Goal: Transaction & Acquisition: Purchase product/service

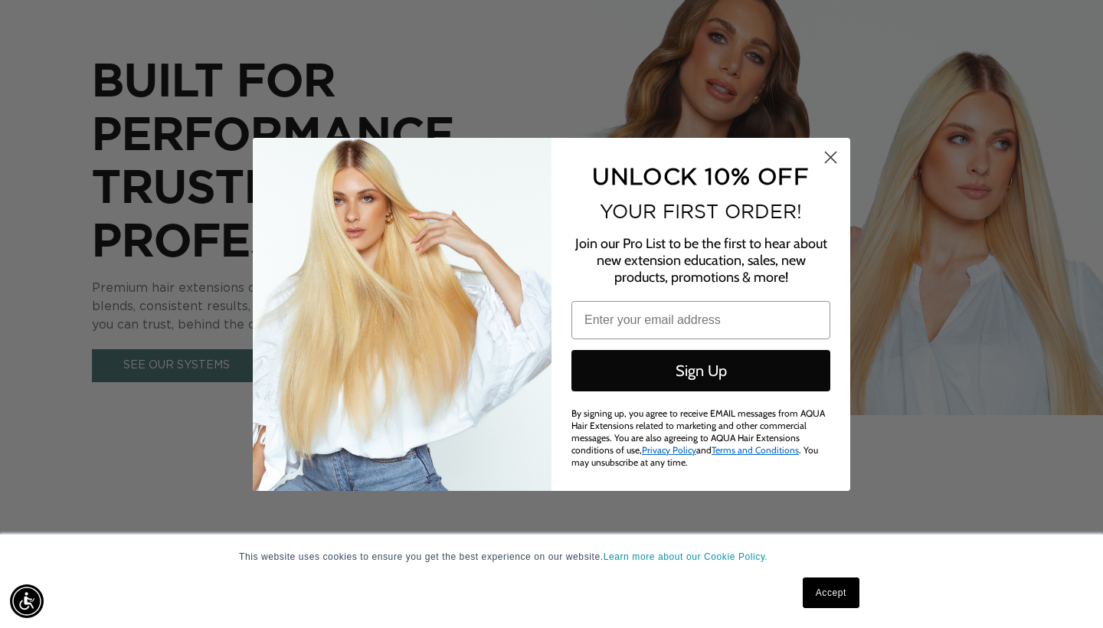
click at [829, 157] on icon "Close dialog" at bounding box center [831, 157] width 11 height 11
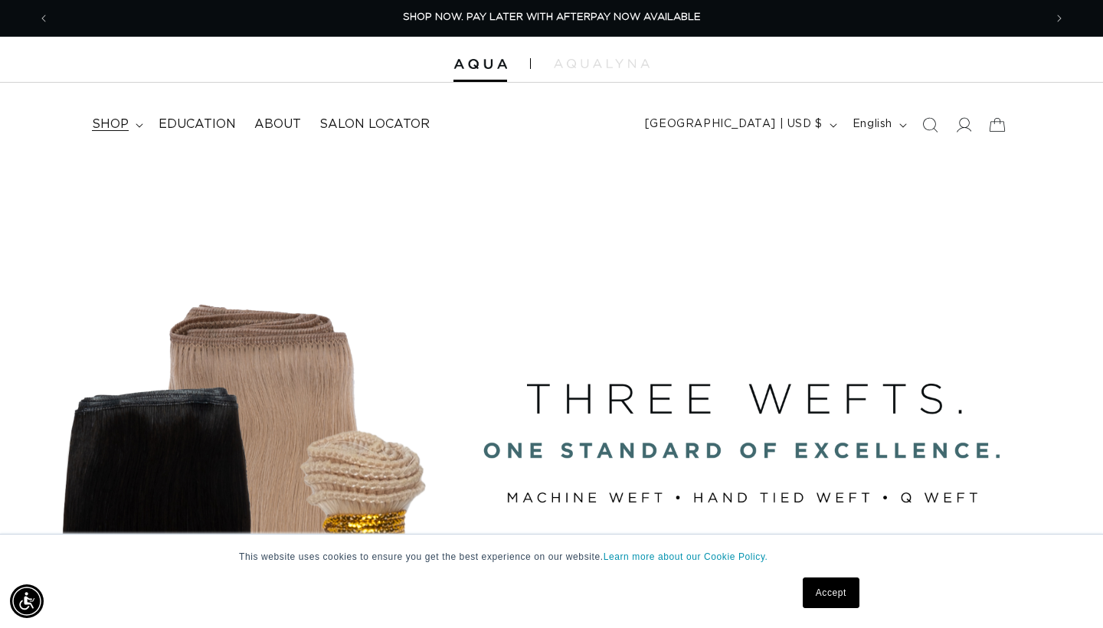
click at [114, 126] on span "shop" at bounding box center [110, 124] width 37 height 16
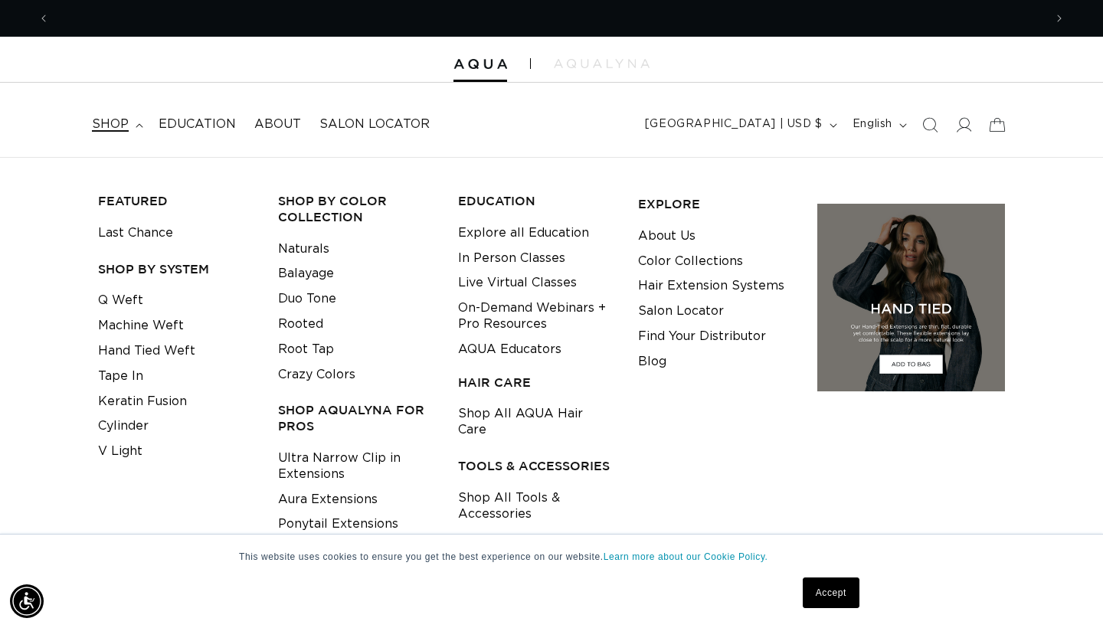
scroll to position [0, 1989]
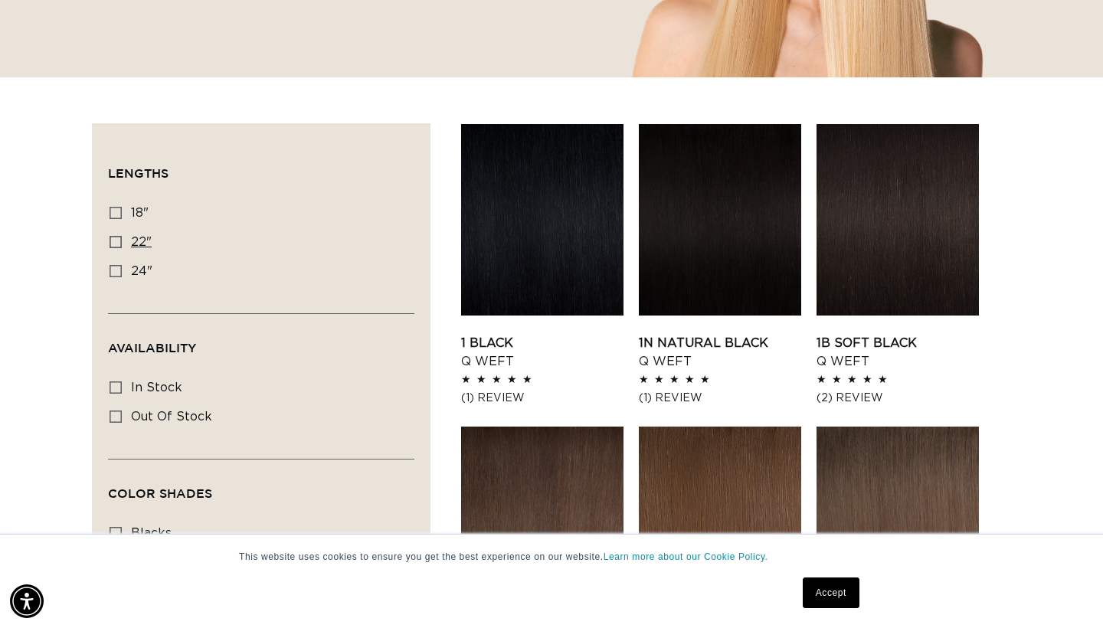
scroll to position [0, 994]
click at [116, 236] on icon at bounding box center [116, 242] width 12 height 12
click at [116, 236] on input "22" 22" (5 products)" at bounding box center [116, 242] width 12 height 12
checkbox input "true"
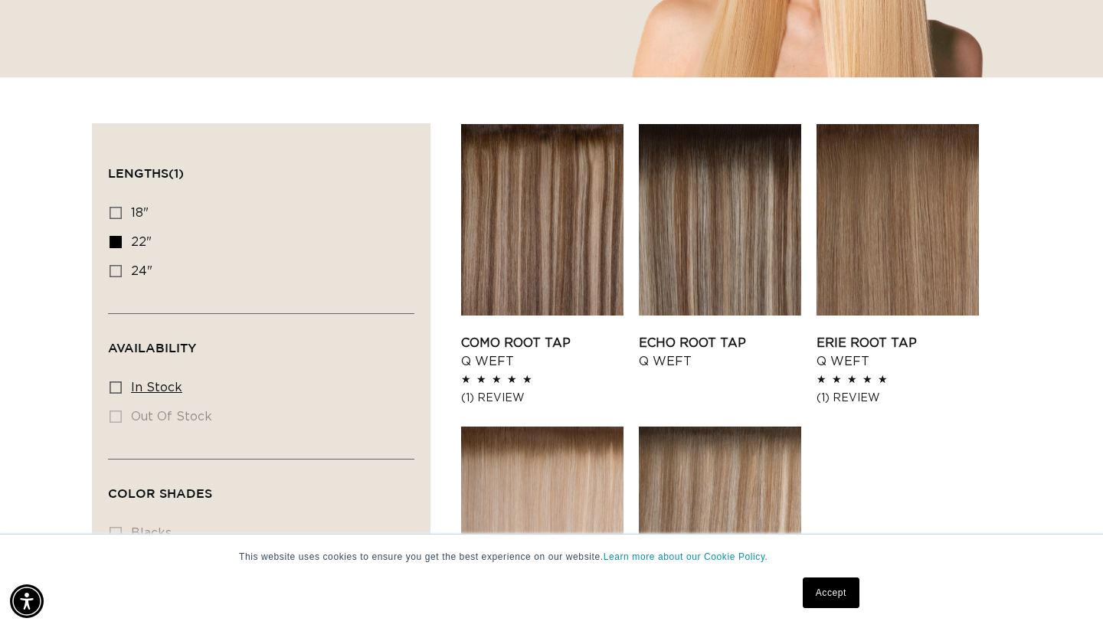
click at [115, 383] on icon at bounding box center [116, 388] width 12 height 12
click at [115, 383] on input "In stock In stock (5 products)" at bounding box center [116, 388] width 12 height 12
checkbox input "true"
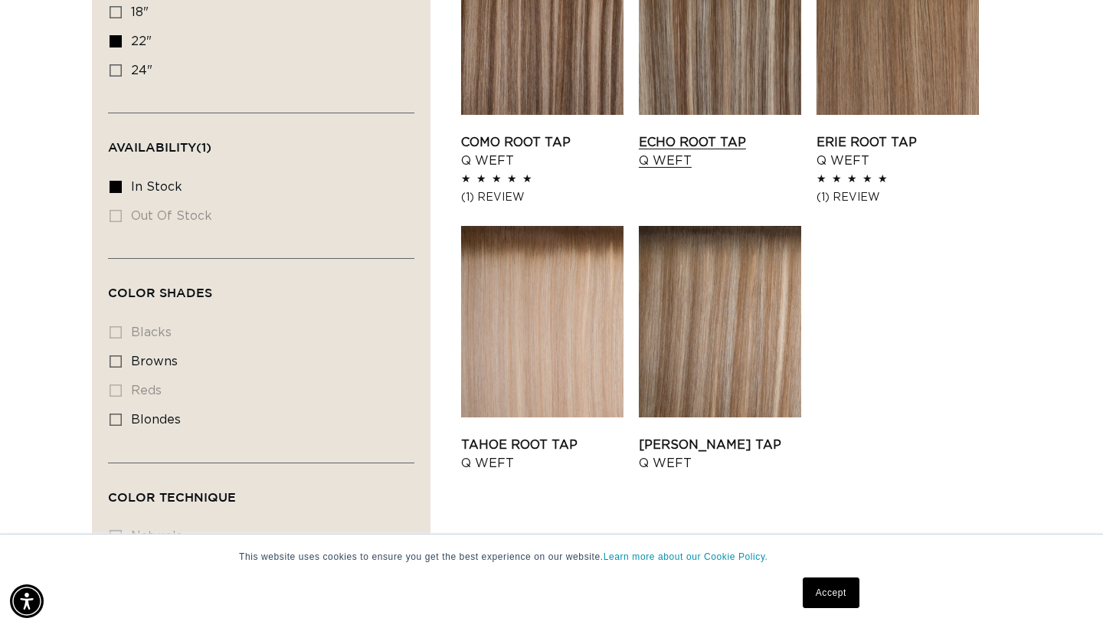
scroll to position [631, 0]
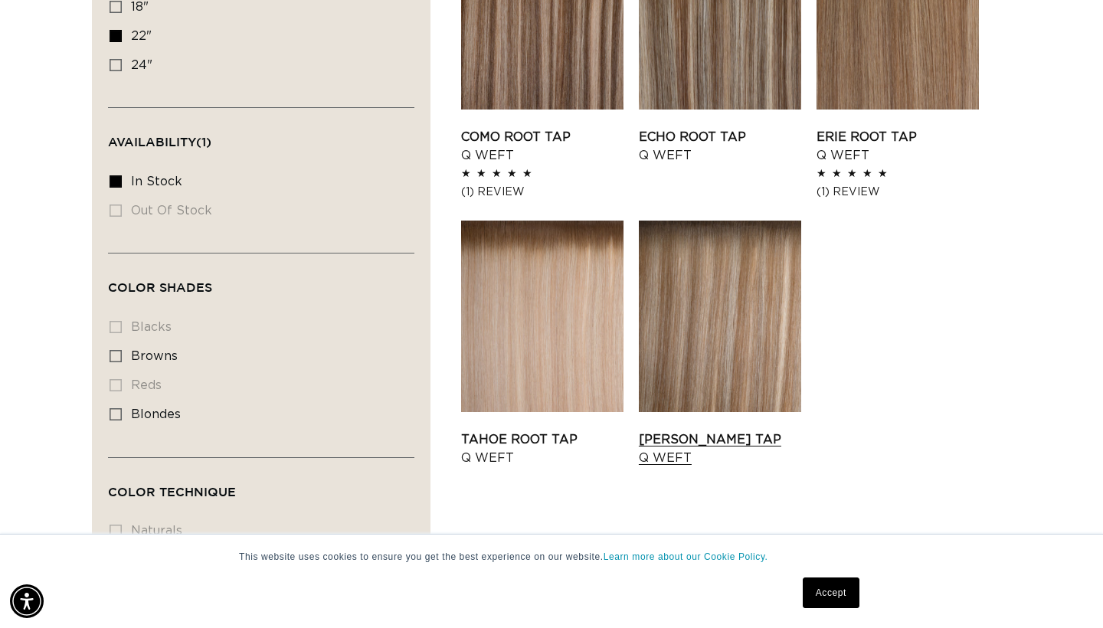
click at [719, 431] on link "Victoria Root Tap Q Weft" at bounding box center [720, 449] width 162 height 37
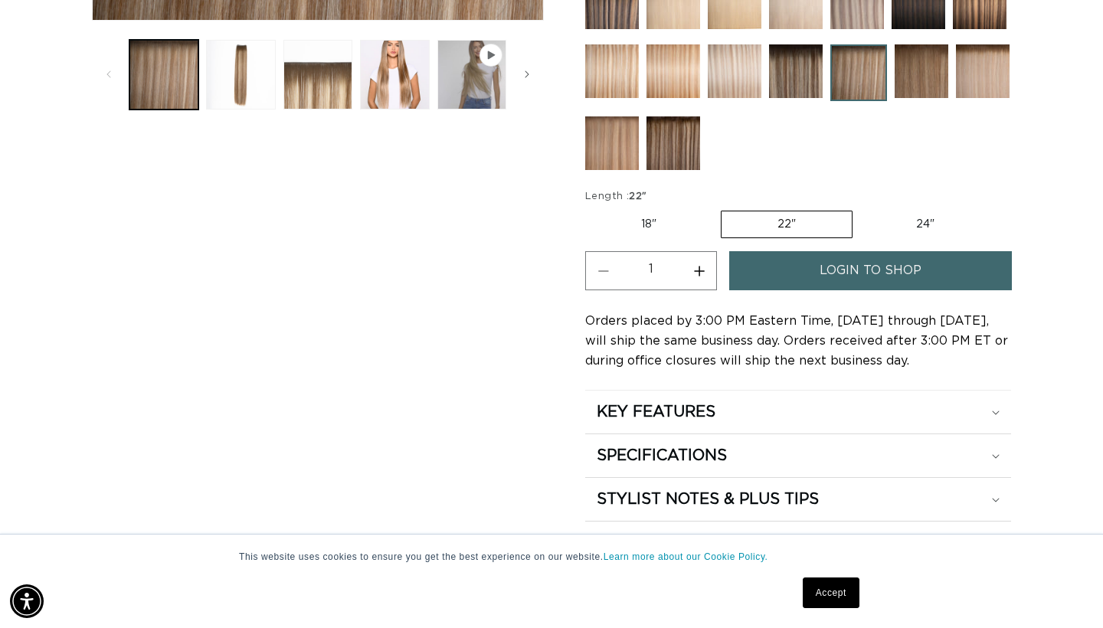
click at [867, 273] on span "login to shop" at bounding box center [871, 270] width 102 height 39
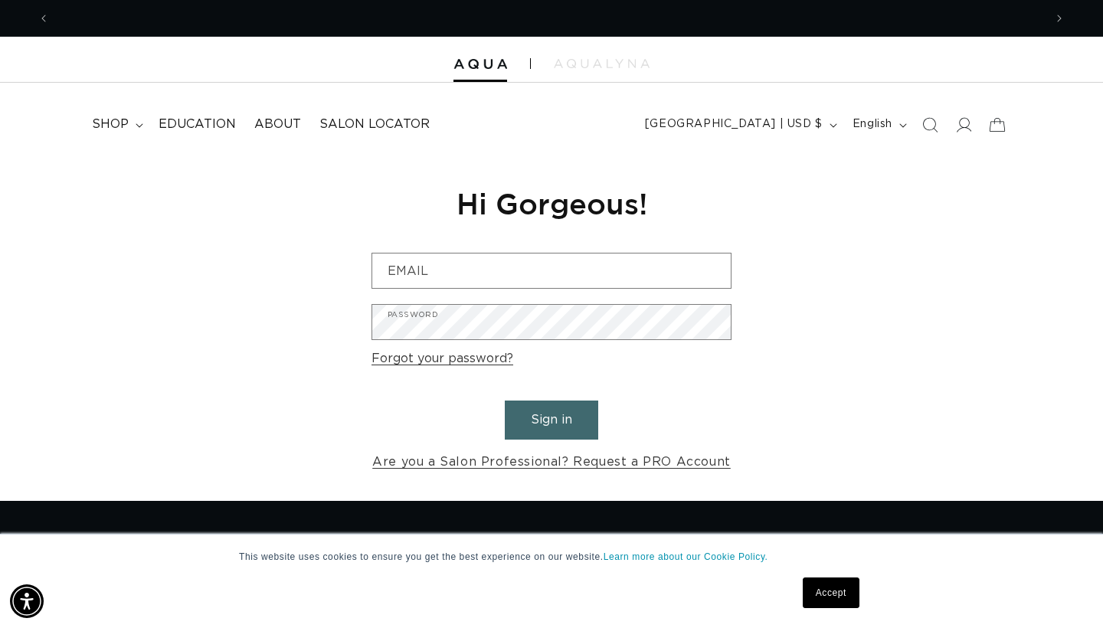
scroll to position [0, 994]
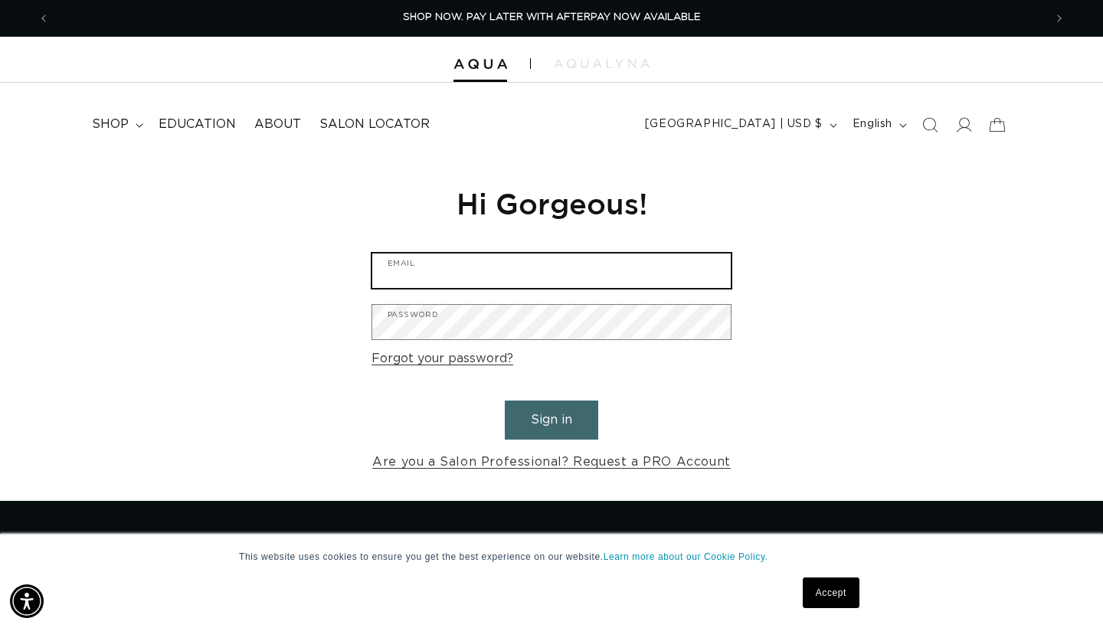
type input "[EMAIL_ADDRESS][PERSON_NAME][DOMAIN_NAME]"
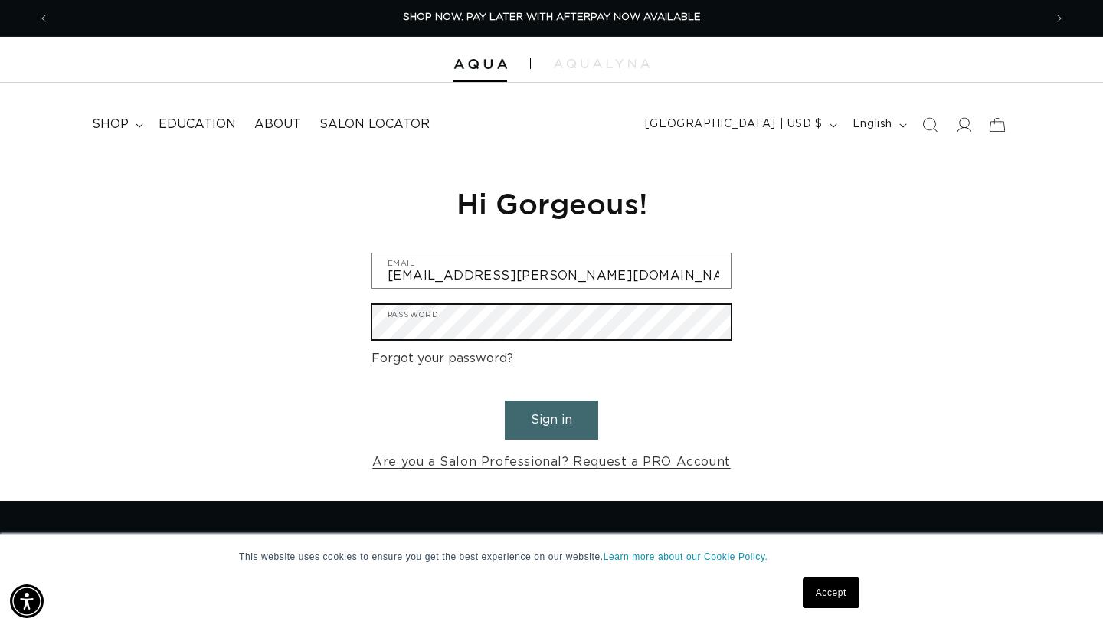
click at [552, 418] on button "Sign in" at bounding box center [551, 420] width 93 height 39
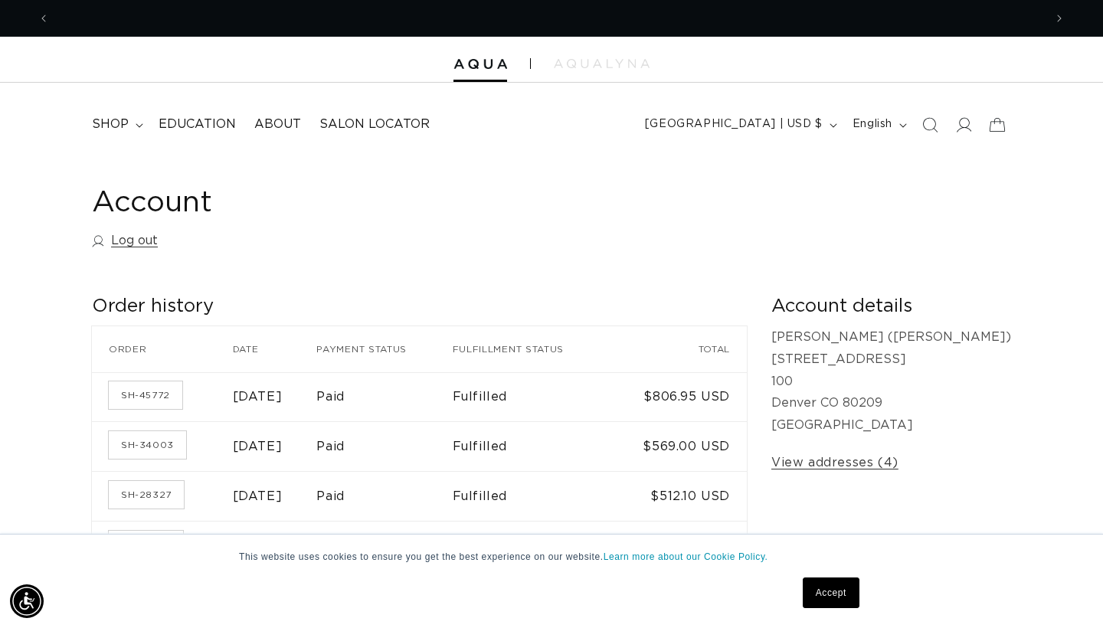
scroll to position [0, 1989]
click at [111, 126] on span "shop" at bounding box center [110, 124] width 37 height 16
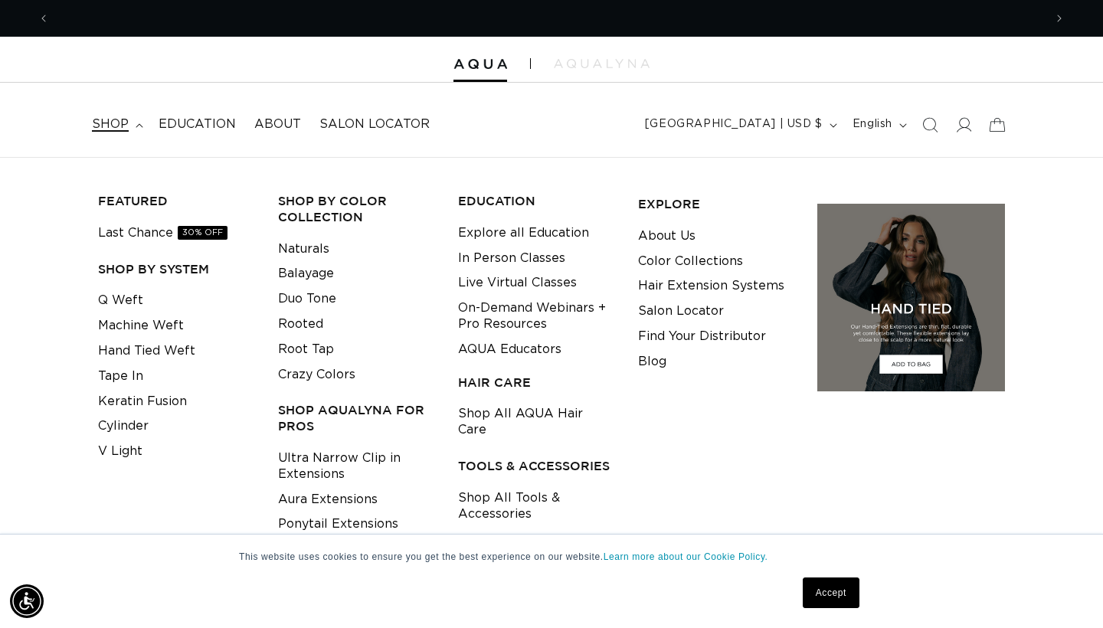
scroll to position [0, 0]
click at [111, 128] on span "shop" at bounding box center [110, 124] width 37 height 16
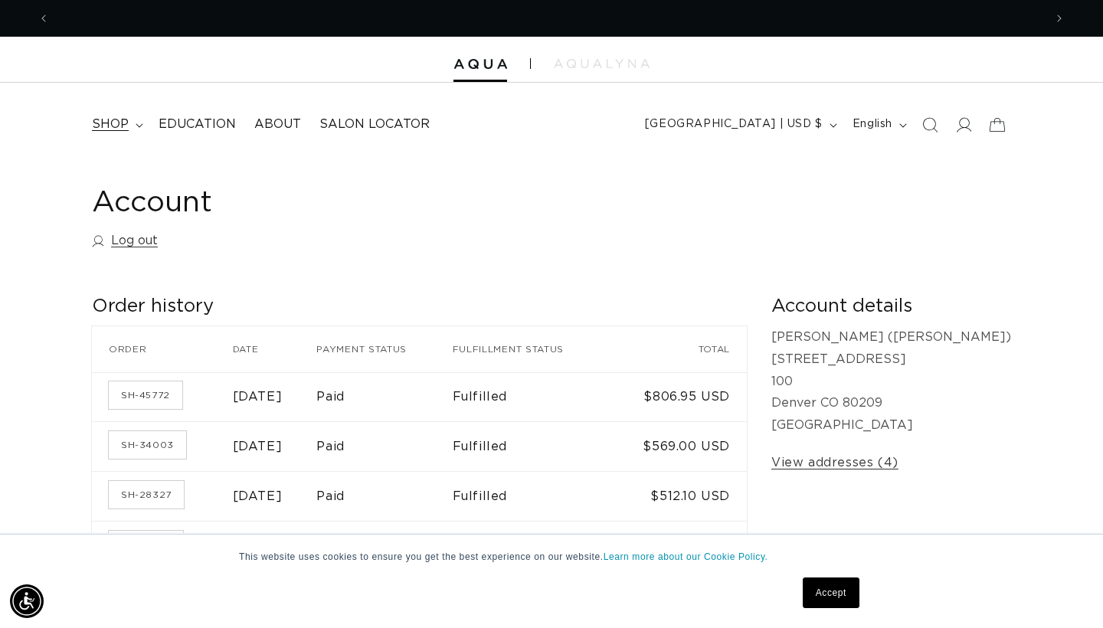
scroll to position [0, 994]
click at [111, 128] on span "shop" at bounding box center [110, 124] width 37 height 16
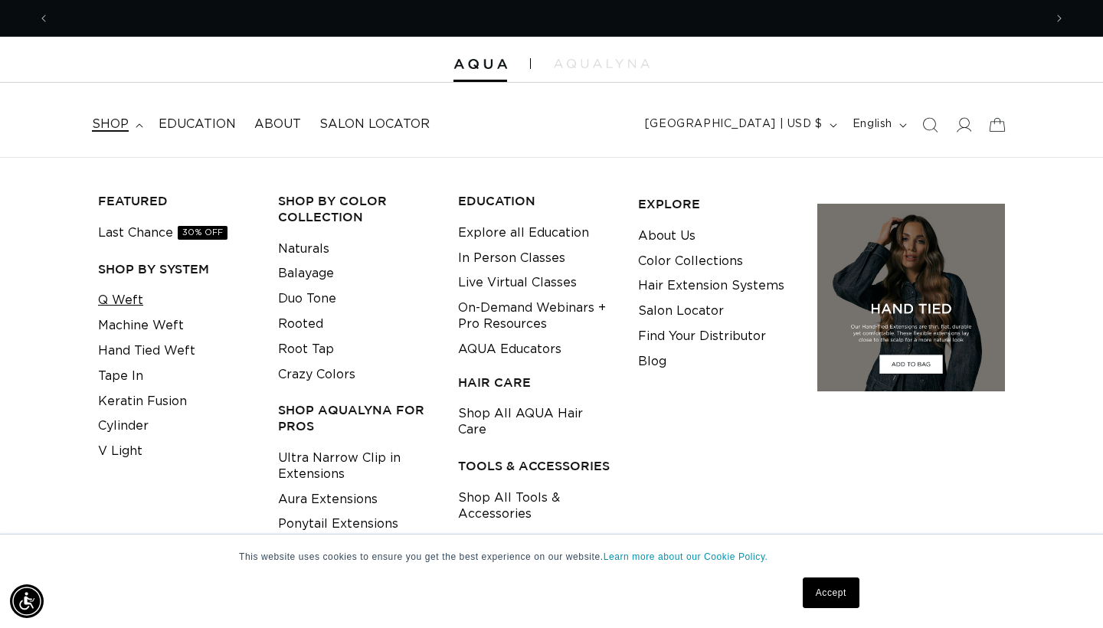
scroll to position [0, 1989]
click at [120, 297] on link "Q Weft" at bounding box center [120, 300] width 45 height 25
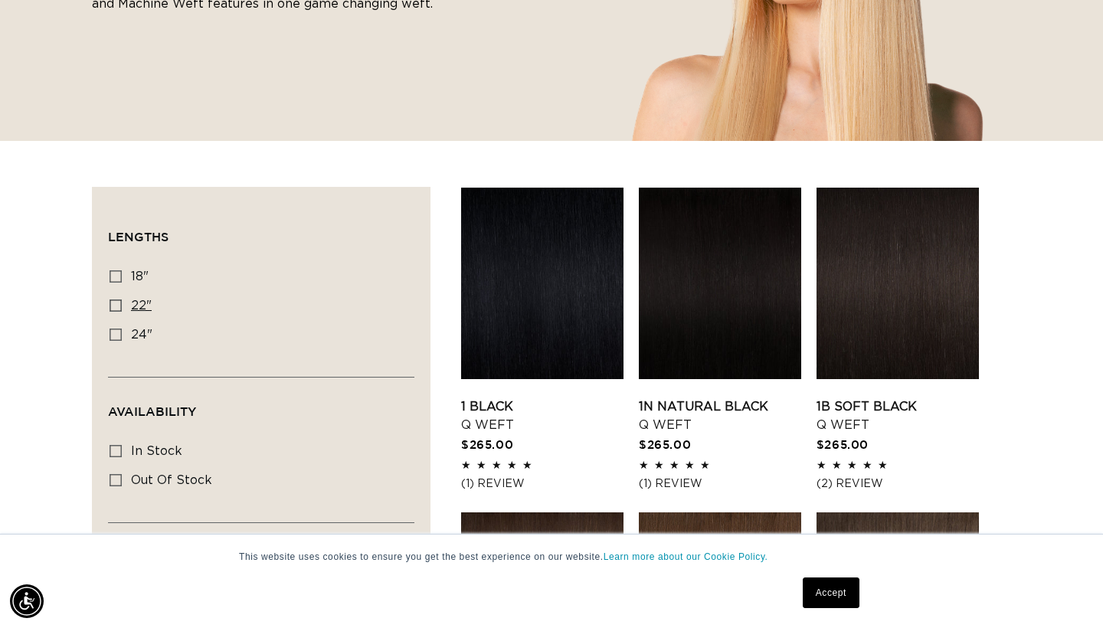
scroll to position [0, 994]
click at [117, 305] on icon at bounding box center [116, 306] width 12 height 12
click at [117, 305] on input "22" 22" (5 products)" at bounding box center [116, 306] width 12 height 12
checkbox input "true"
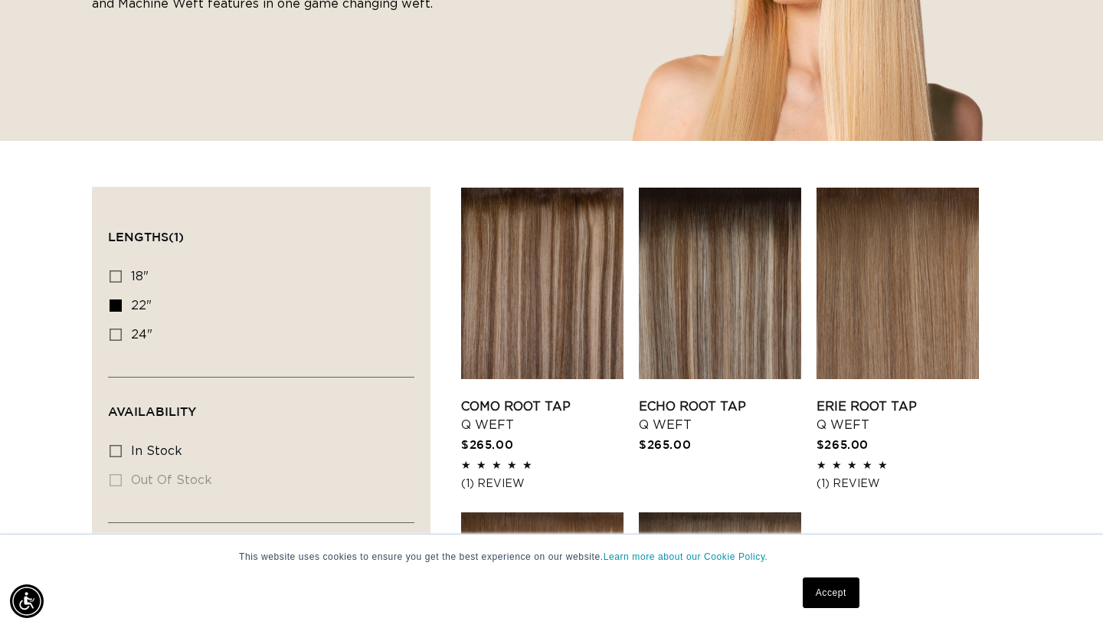
click at [116, 449] on icon at bounding box center [116, 451] width 12 height 12
click at [116, 449] on input "In stock In stock (5 products)" at bounding box center [116, 451] width 12 height 12
checkbox input "true"
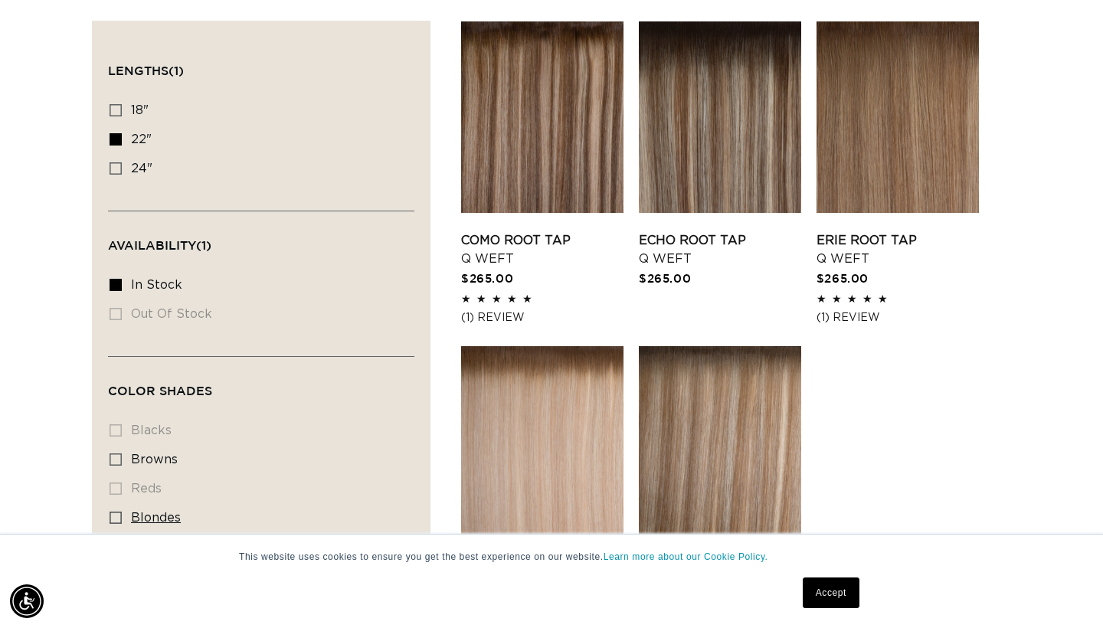
scroll to position [0, 994]
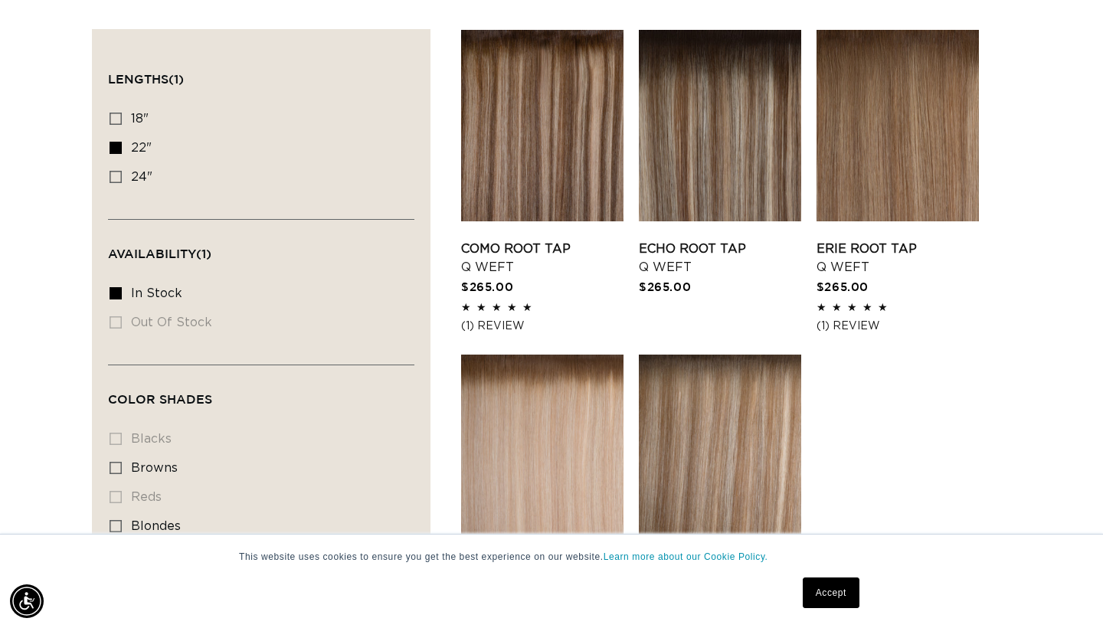
click at [726, 565] on link "Victoria Root Tap Q Weft" at bounding box center [720, 583] width 162 height 37
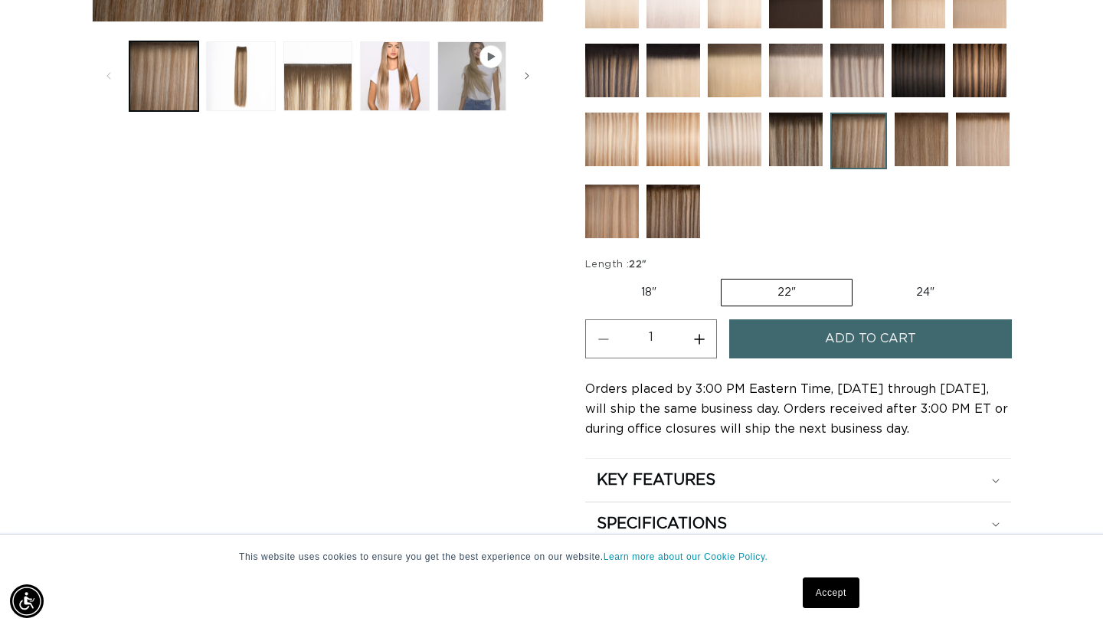
scroll to position [0, 994]
click at [706, 342] on button "Increase quantity for [PERSON_NAME] Tap - Q Weft" at bounding box center [699, 338] width 34 height 39
type input "3"
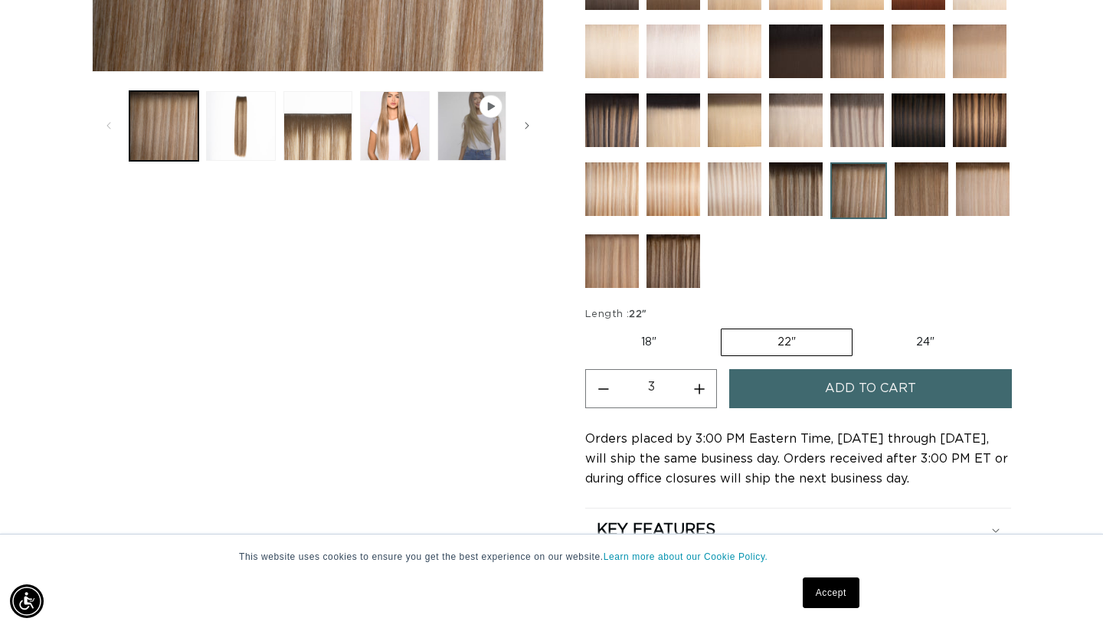
scroll to position [596, 0]
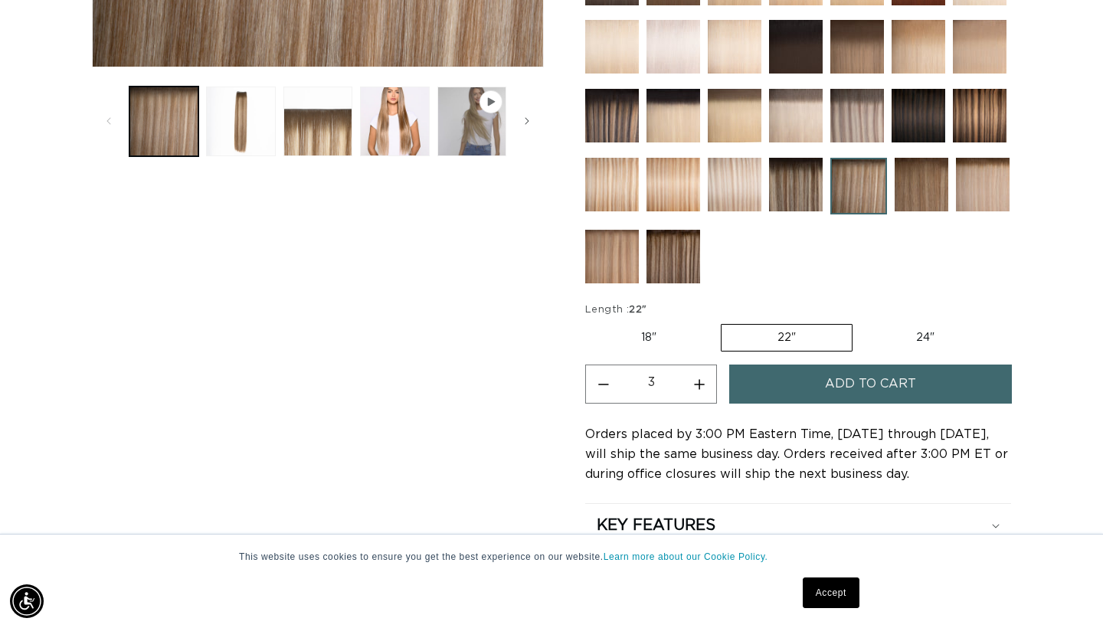
click at [829, 380] on span "Add to cart" at bounding box center [870, 384] width 91 height 39
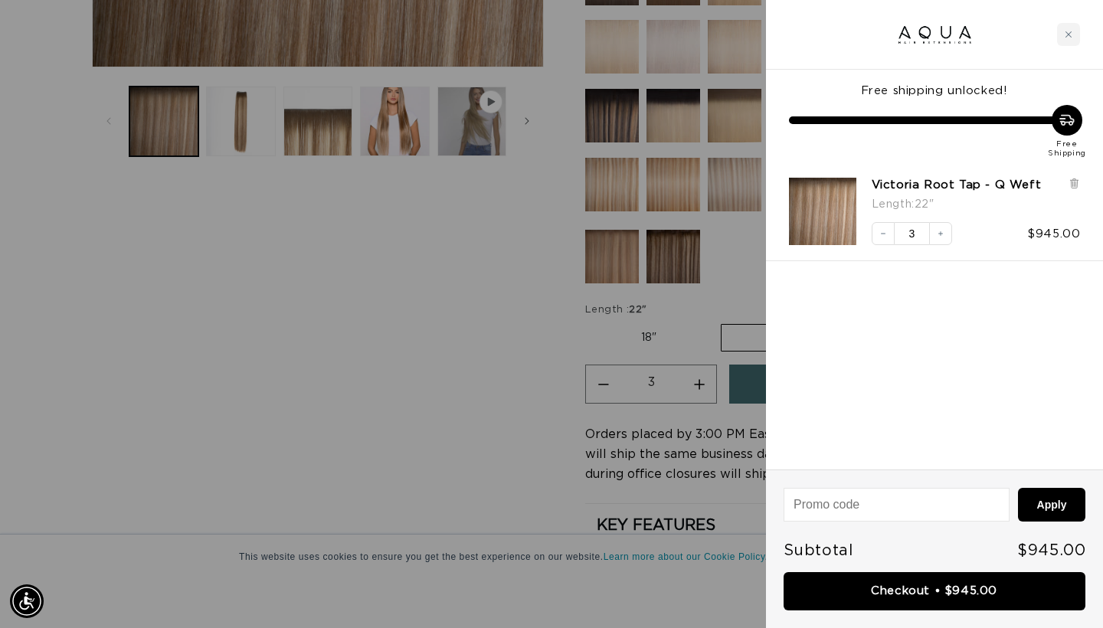
scroll to position [0, 0]
